Goal: Transaction & Acquisition: Purchase product/service

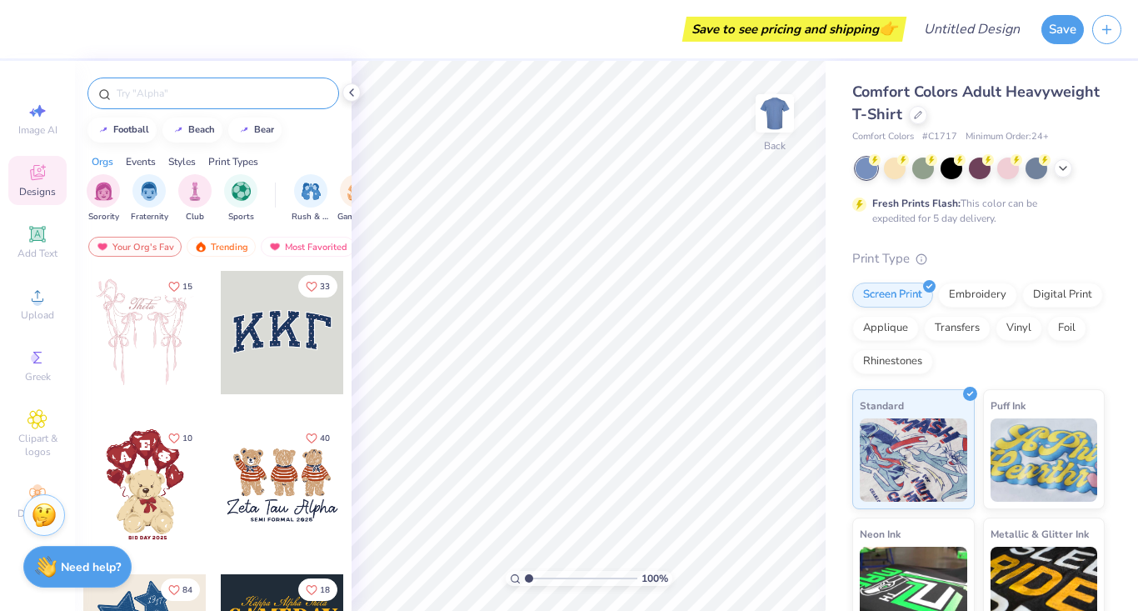
click at [178, 91] on input "text" at bounding box center [221, 93] width 213 height 17
click at [925, 115] on div at bounding box center [918, 113] width 18 height 18
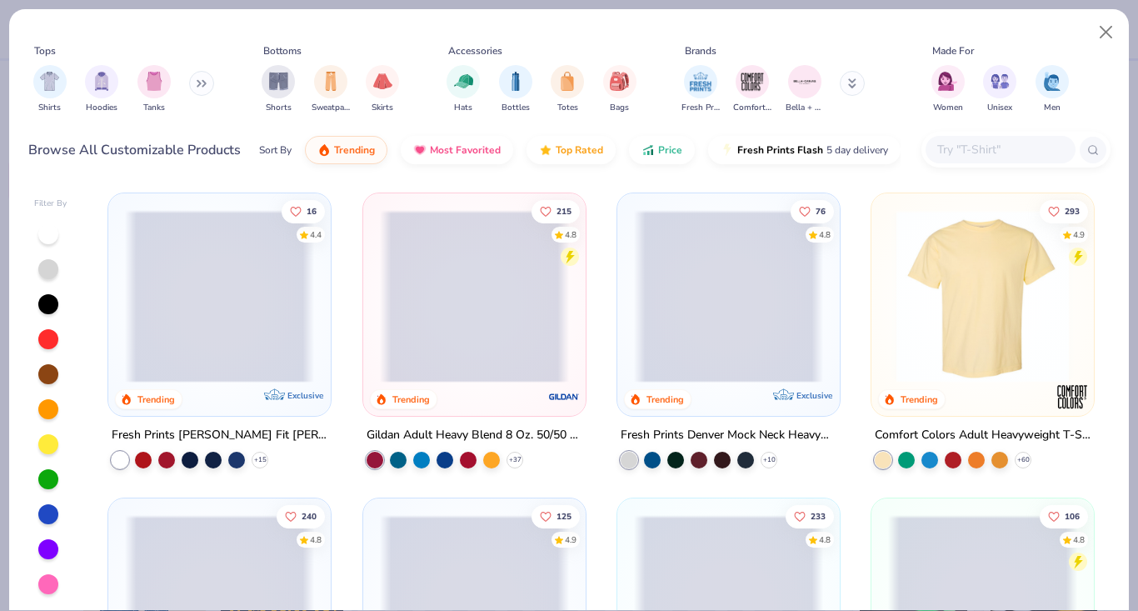
click at [994, 148] on input "text" at bounding box center [1000, 149] width 128 height 19
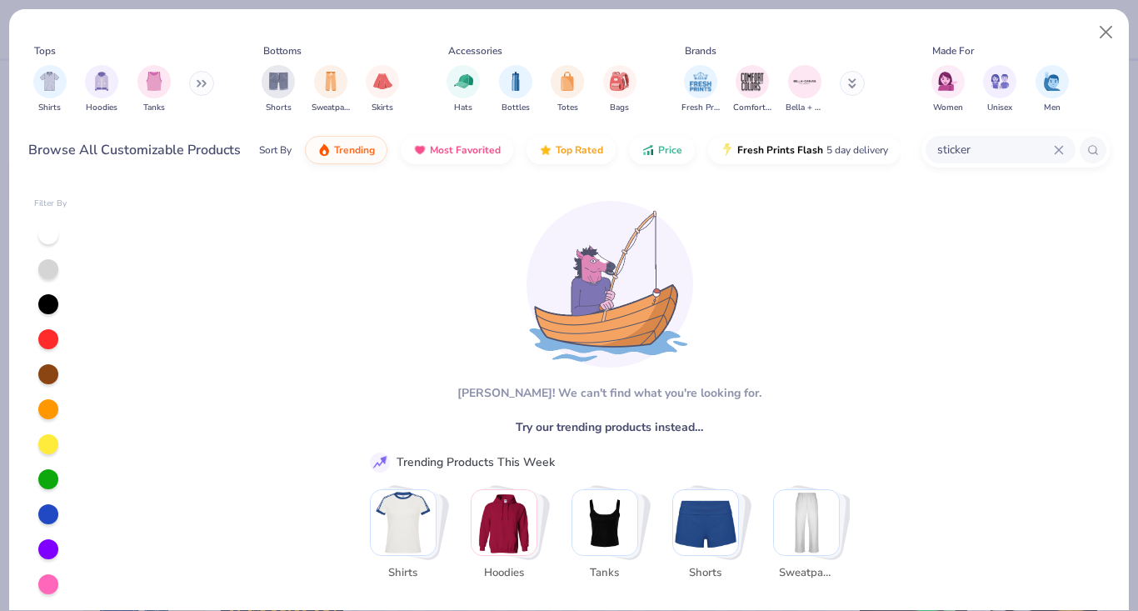
scroll to position [1, 0]
click at [980, 142] on input "sticker" at bounding box center [995, 149] width 118 height 19
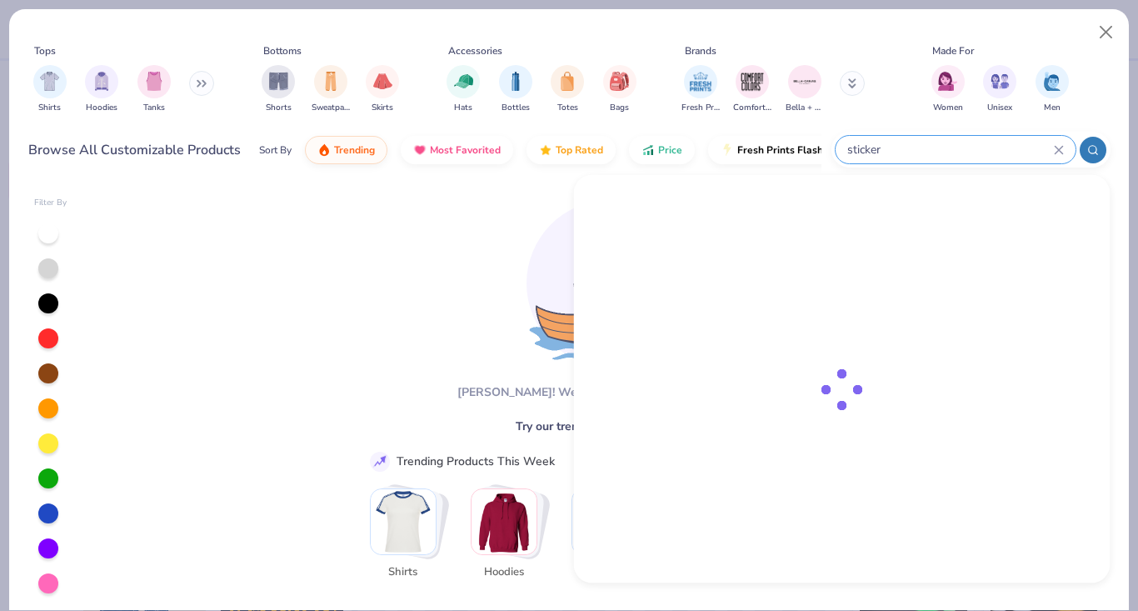
click at [980, 142] on input "sticker" at bounding box center [950, 149] width 208 height 19
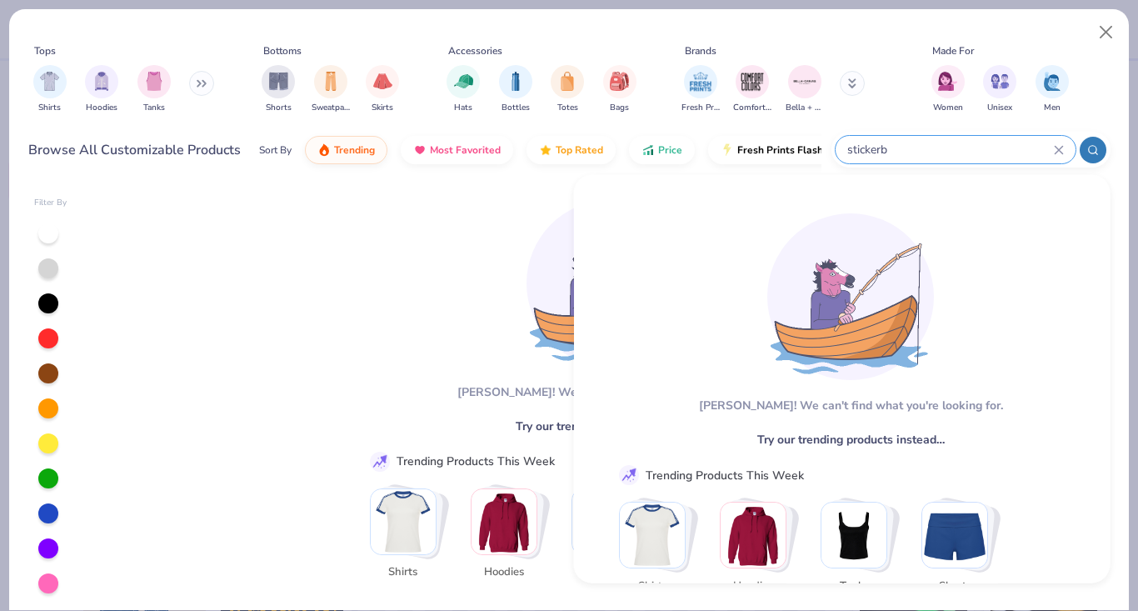
type input "stickerbu"
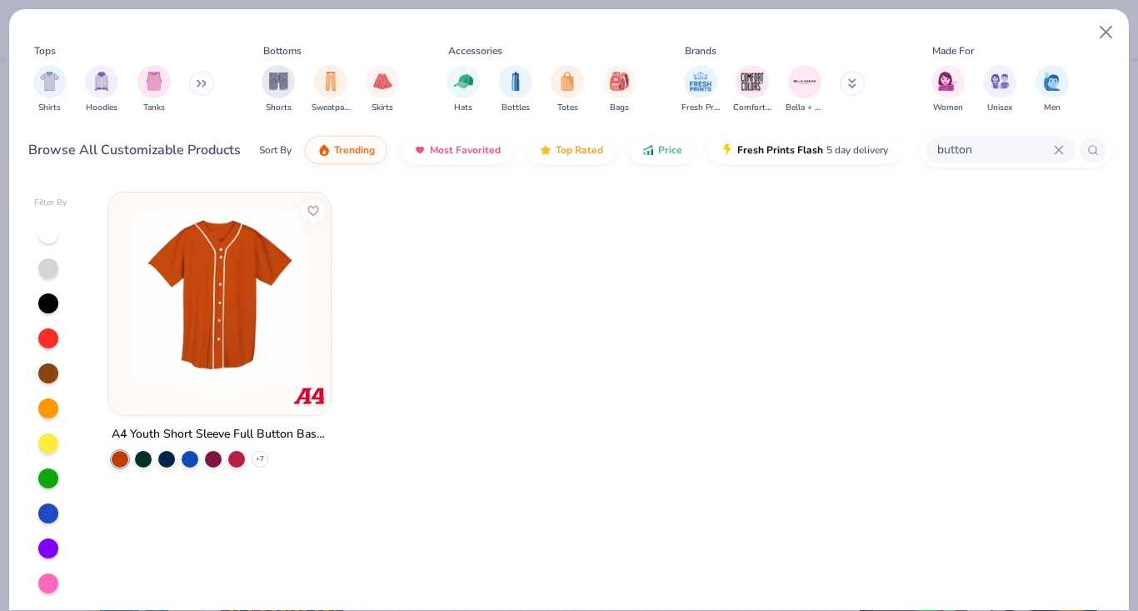
click at [964, 149] on input "button" at bounding box center [995, 149] width 118 height 19
click at [964, 149] on input "button" at bounding box center [950, 149] width 208 height 19
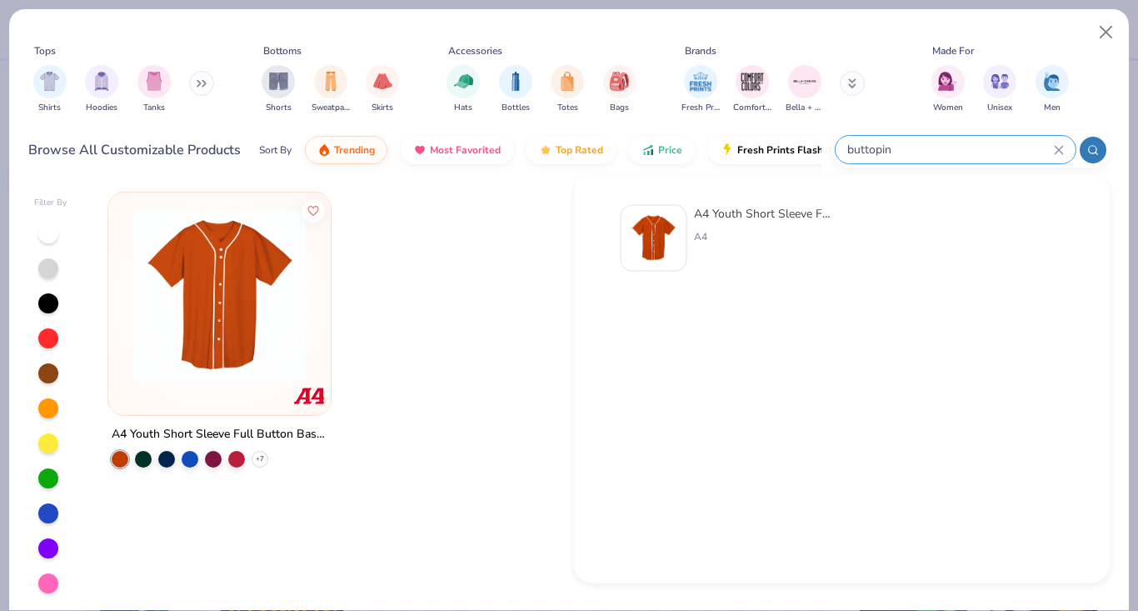
type input "n"
click at [964, 149] on input "n" at bounding box center [950, 149] width 208 height 19
